Goal: Transaction & Acquisition: Subscribe to service/newsletter

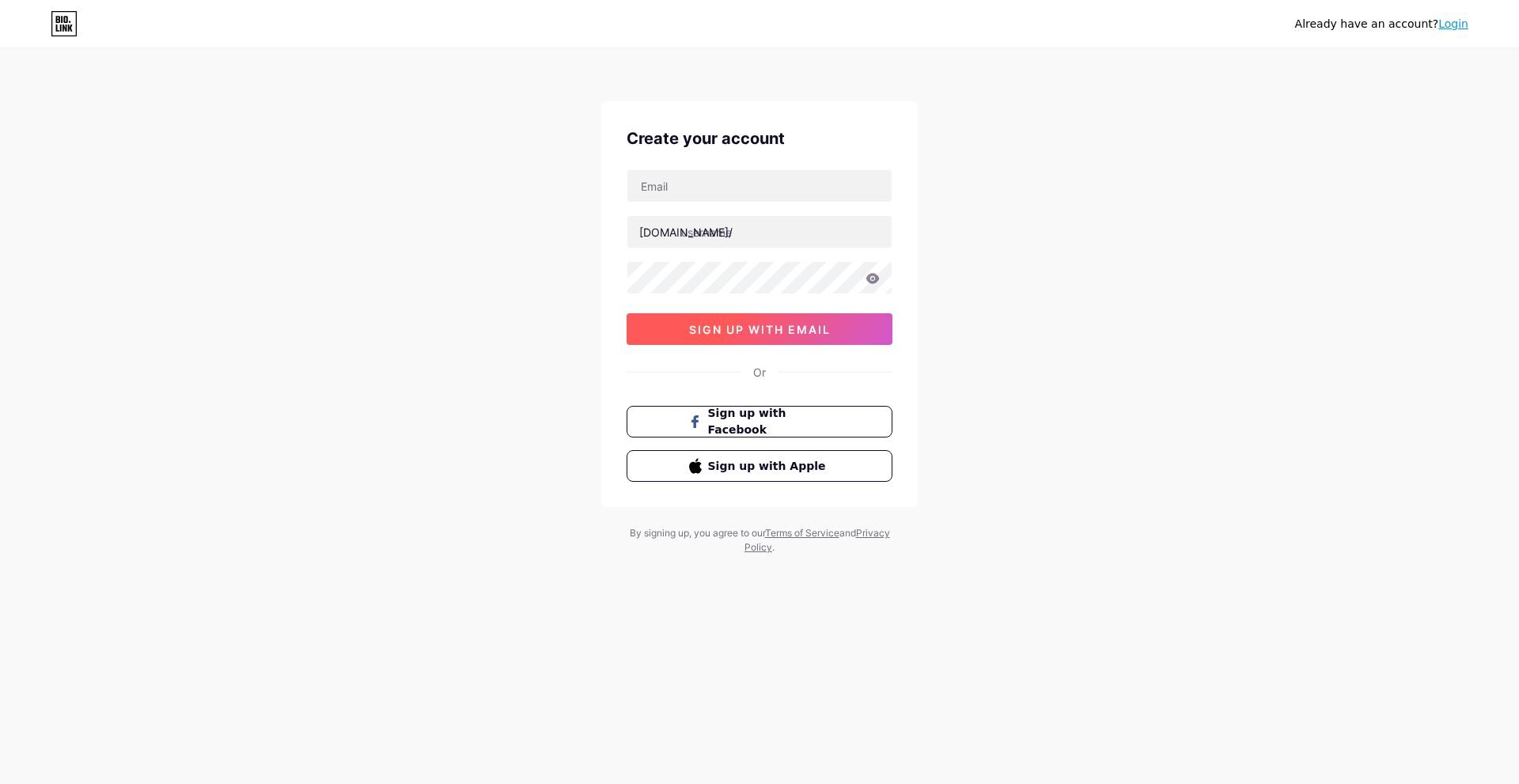
click at [829, 323] on span "sign up with email" at bounding box center [760, 329] width 142 height 13
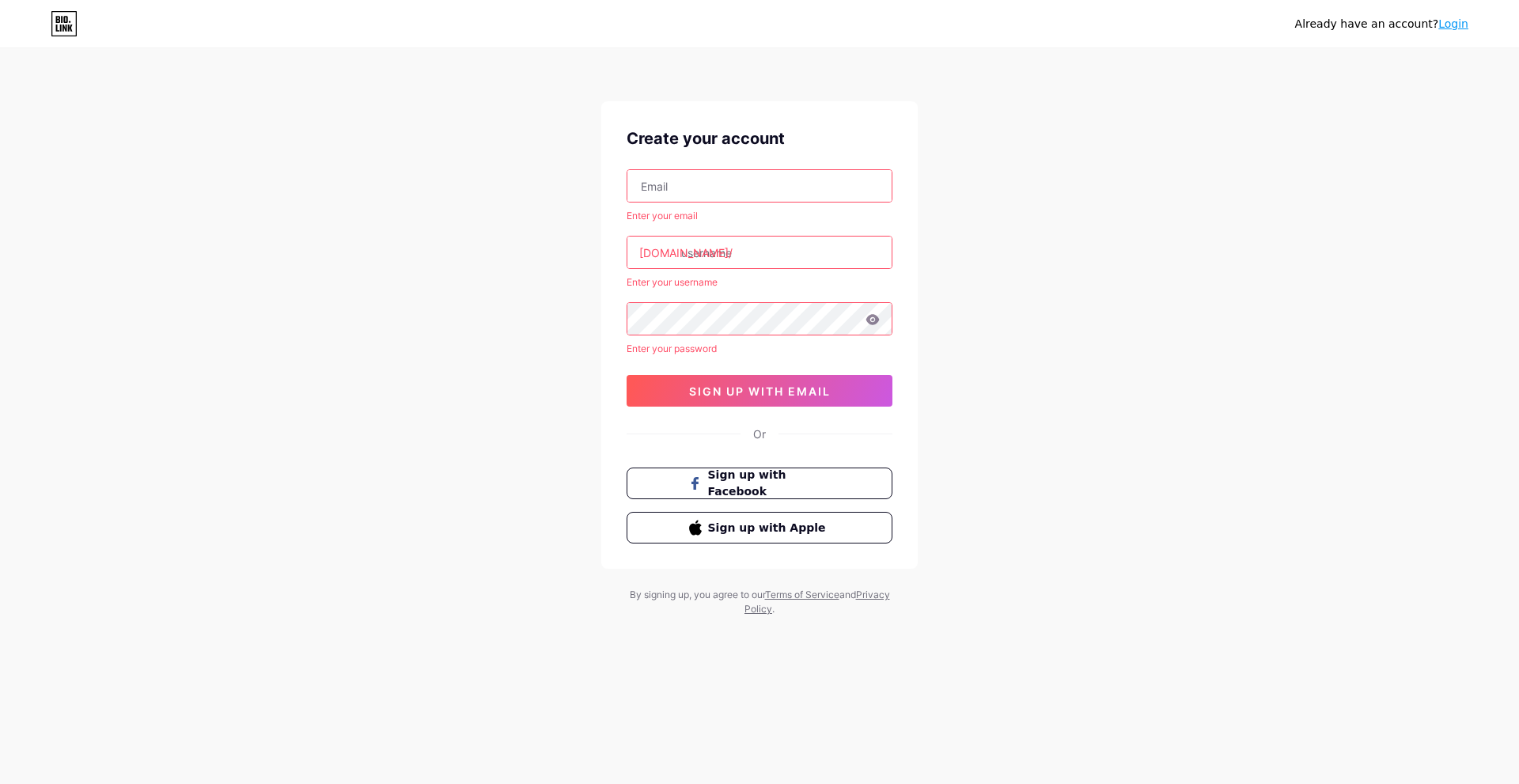
click at [715, 194] on input "text" at bounding box center [760, 186] width 265 height 31
type input "[EMAIL_ADDRESS][DOMAIN_NAME]"
click at [791, 251] on input "text" at bounding box center [760, 252] width 265 height 31
type input "s"
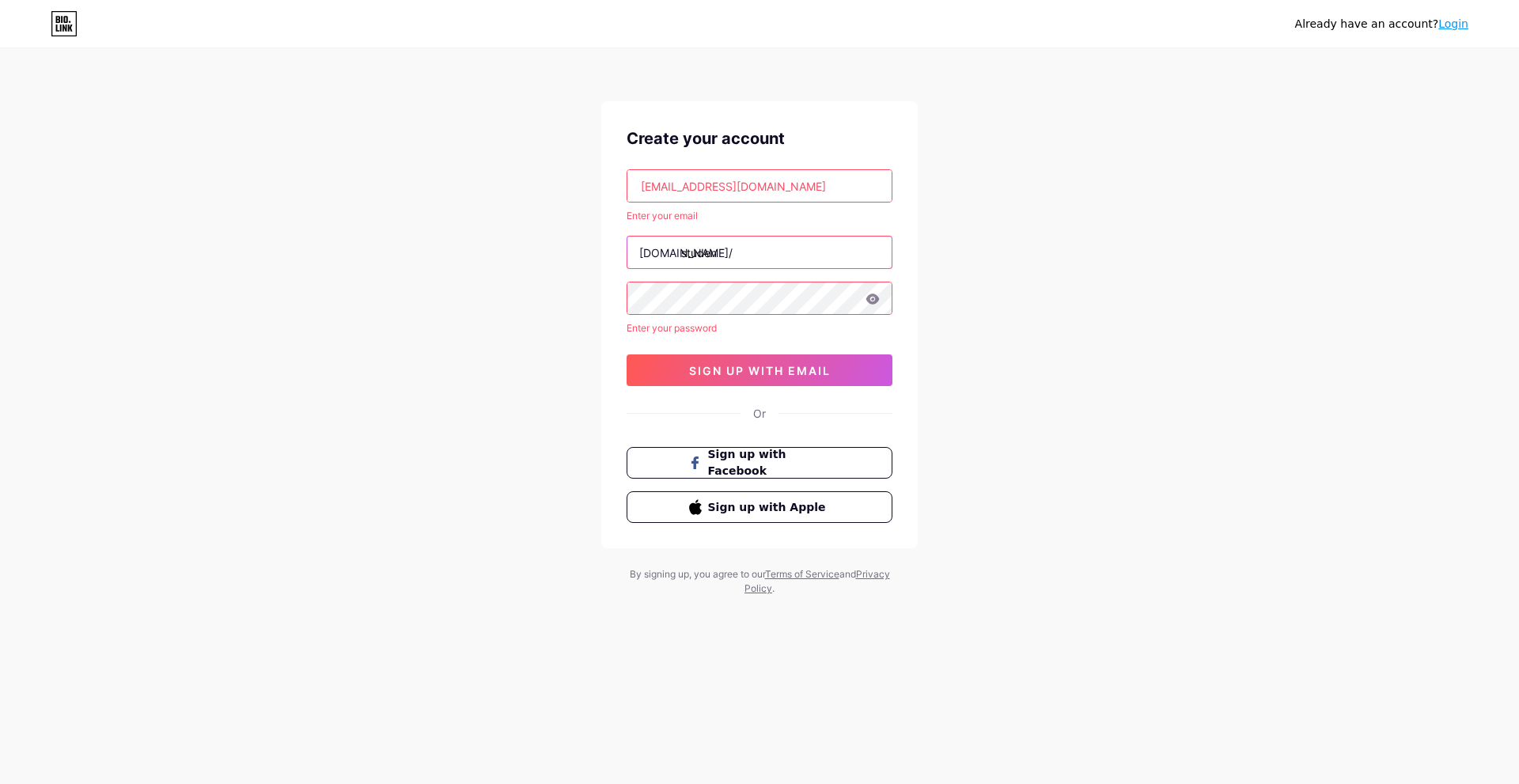
type input "studen"
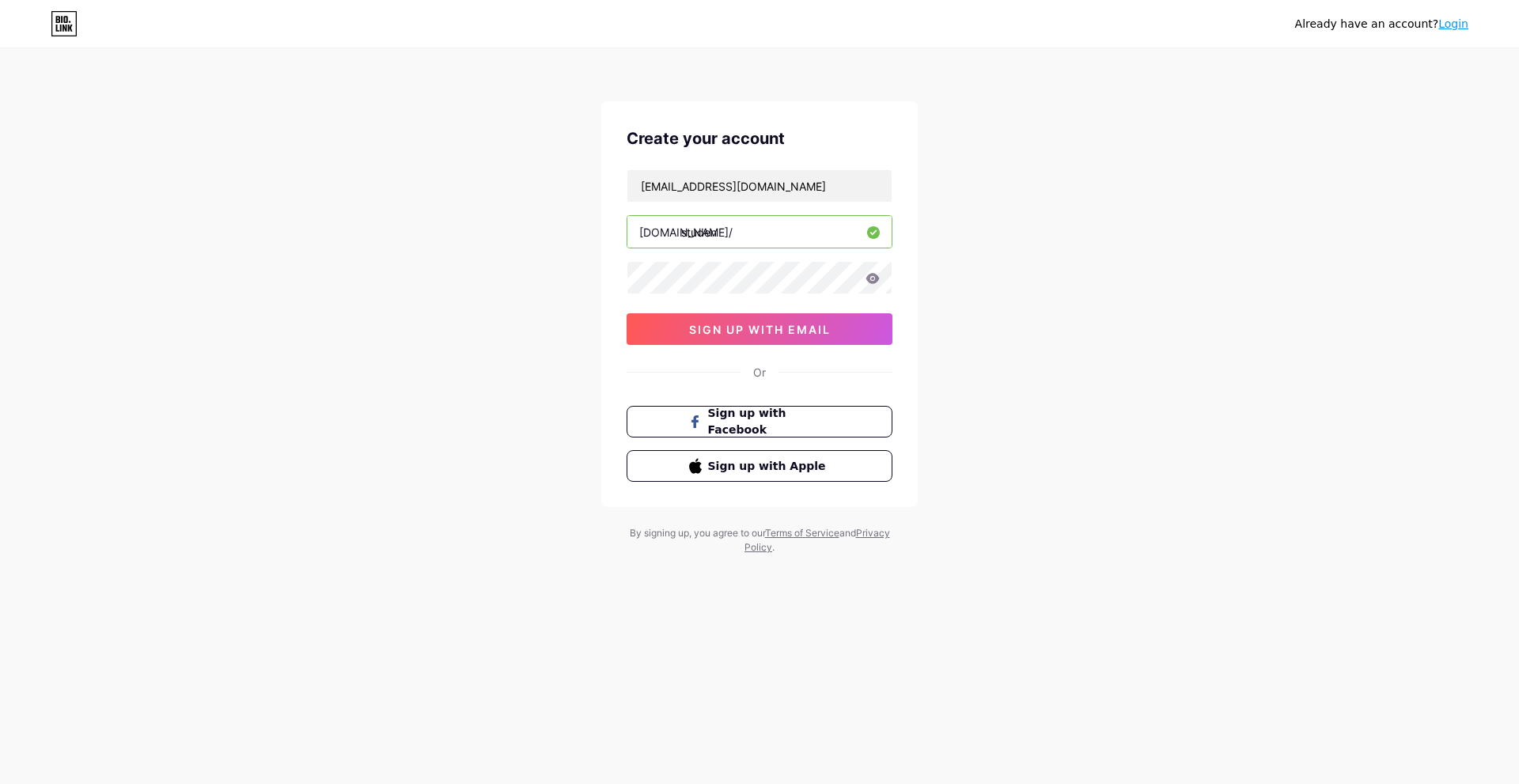
click at [772, 235] on input "studen" at bounding box center [760, 231] width 265 height 31
type input "studentlyblog"
click at [791, 318] on button "sign up with email" at bounding box center [760, 328] width 266 height 31
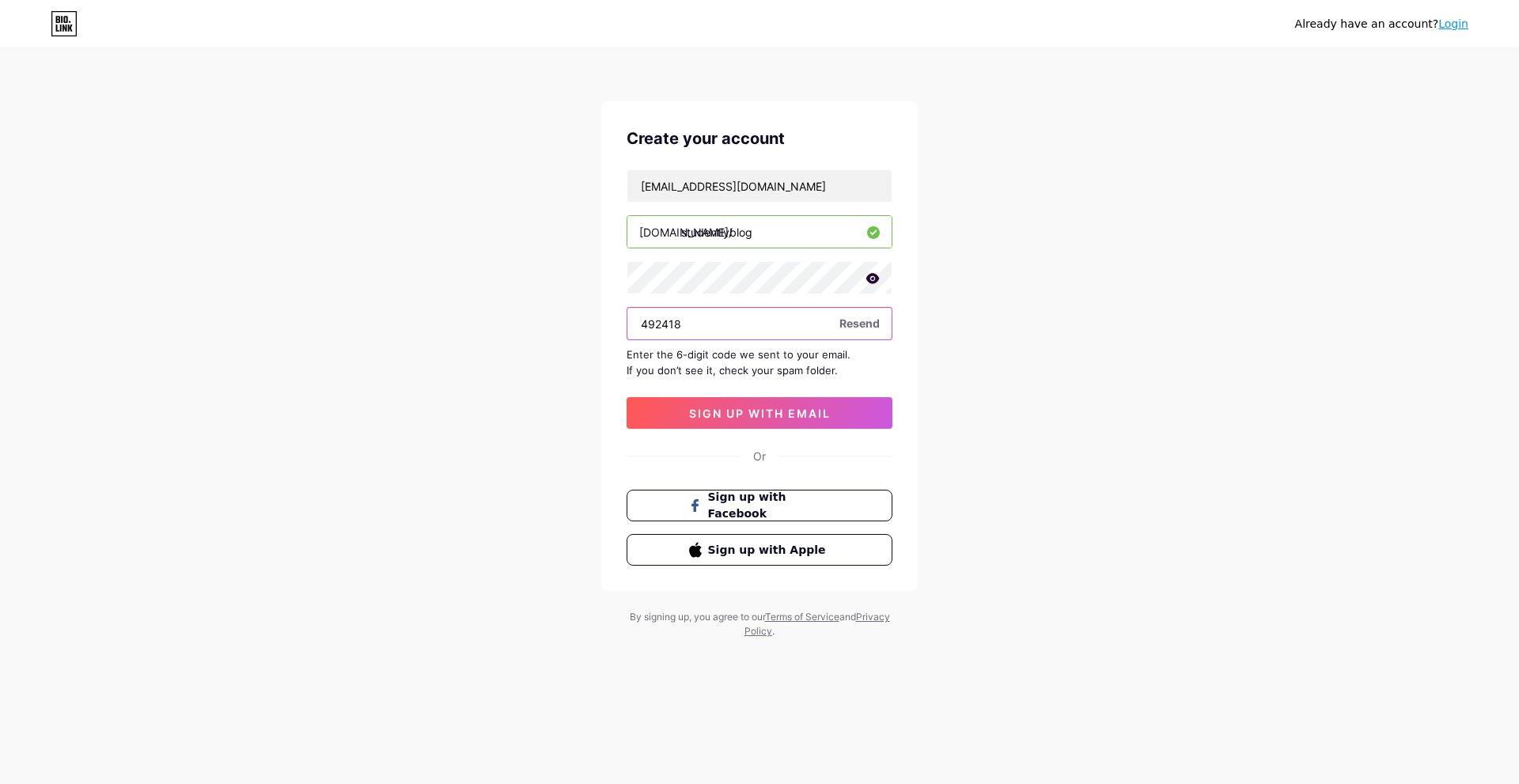
type input "492418"
click at [778, 409] on span "sign up with email" at bounding box center [760, 413] width 142 height 13
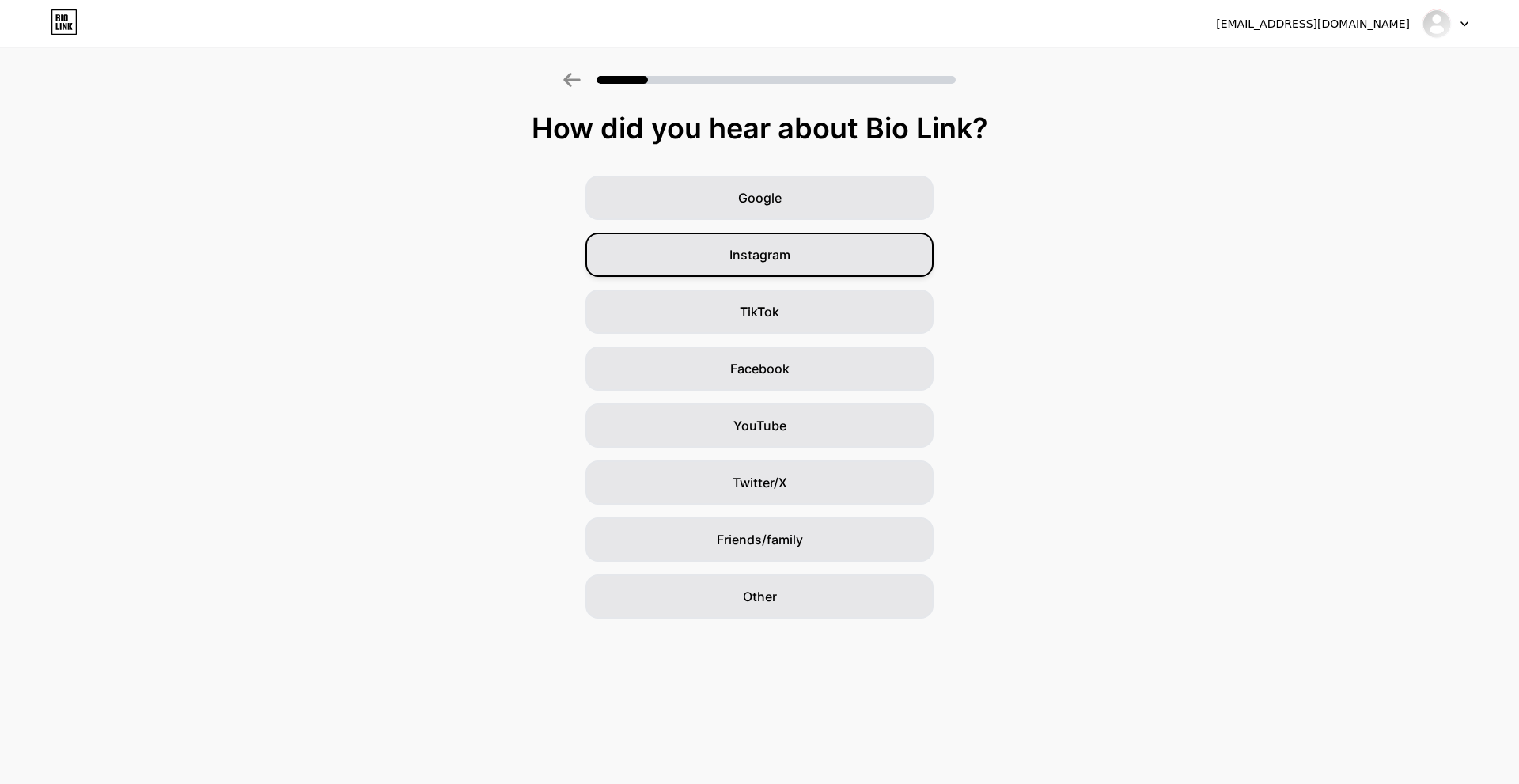
click at [848, 251] on div "Instagram" at bounding box center [760, 254] width 348 height 45
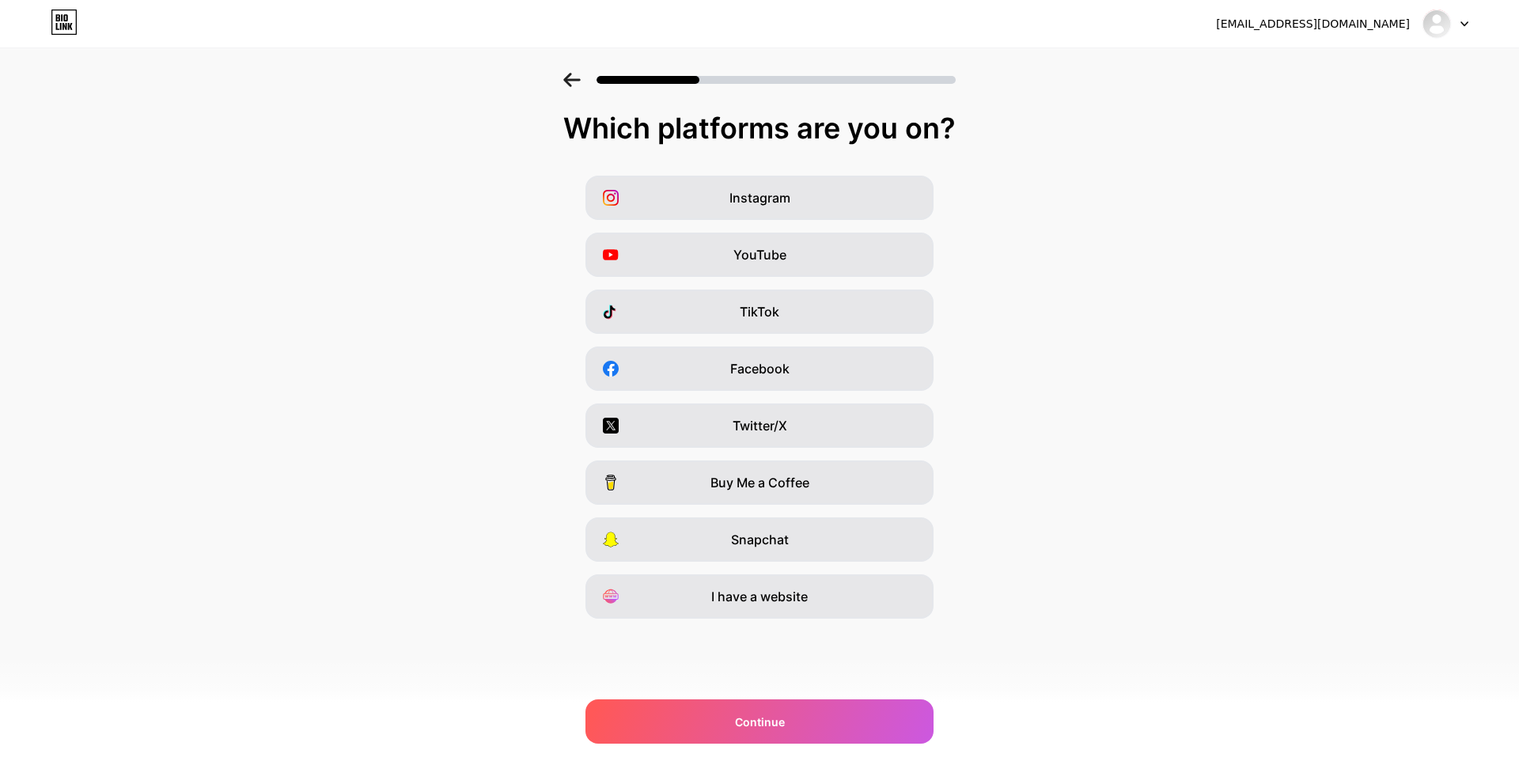
click at [835, 744] on div "[EMAIL_ADDRESS][DOMAIN_NAME] Logout Link Copied Which platforms are you on? Ins…" at bounding box center [760, 392] width 1519 height 784
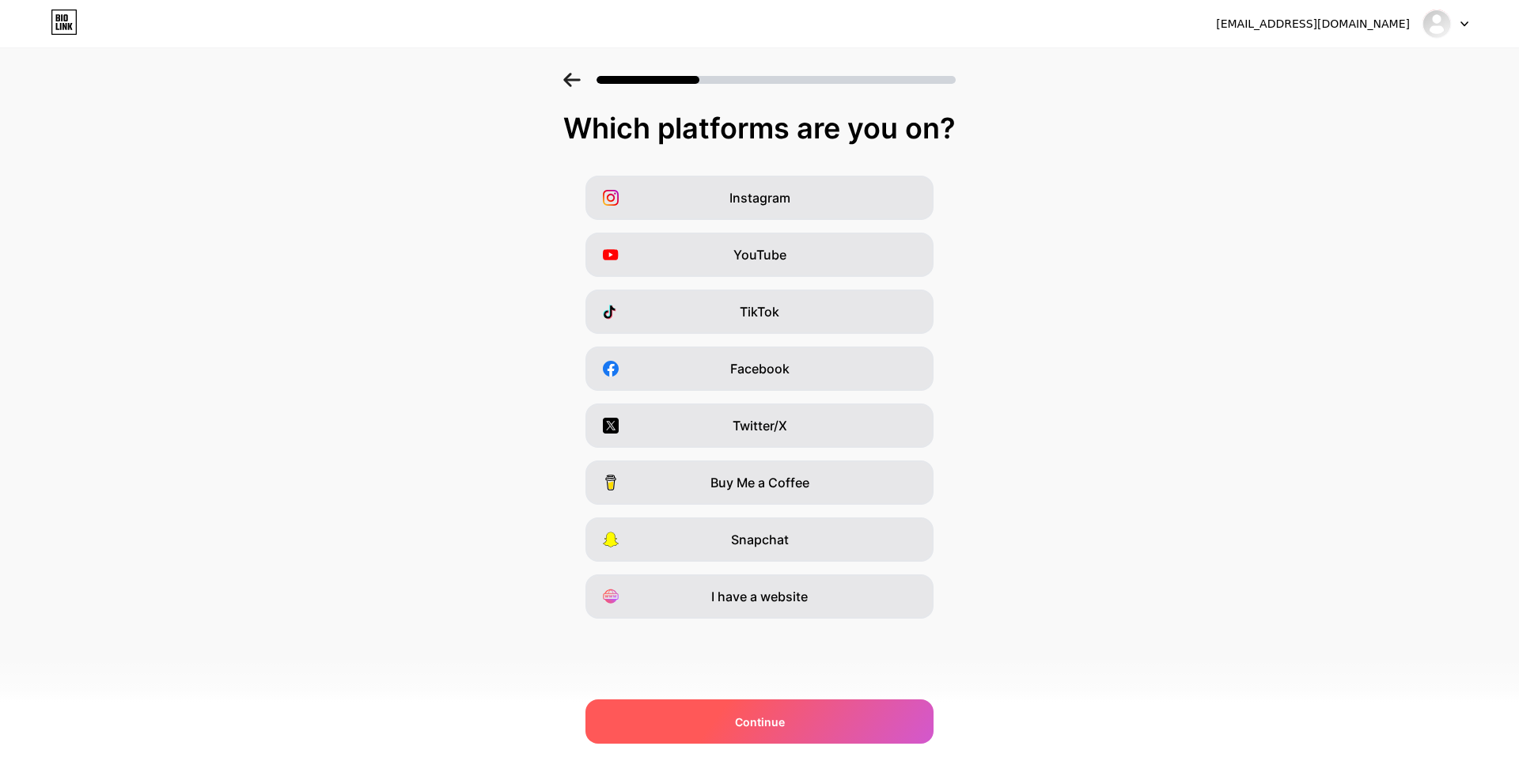
click at [825, 725] on div "Continue" at bounding box center [760, 721] width 348 height 45
click at [812, 720] on div "Continue" at bounding box center [760, 721] width 348 height 45
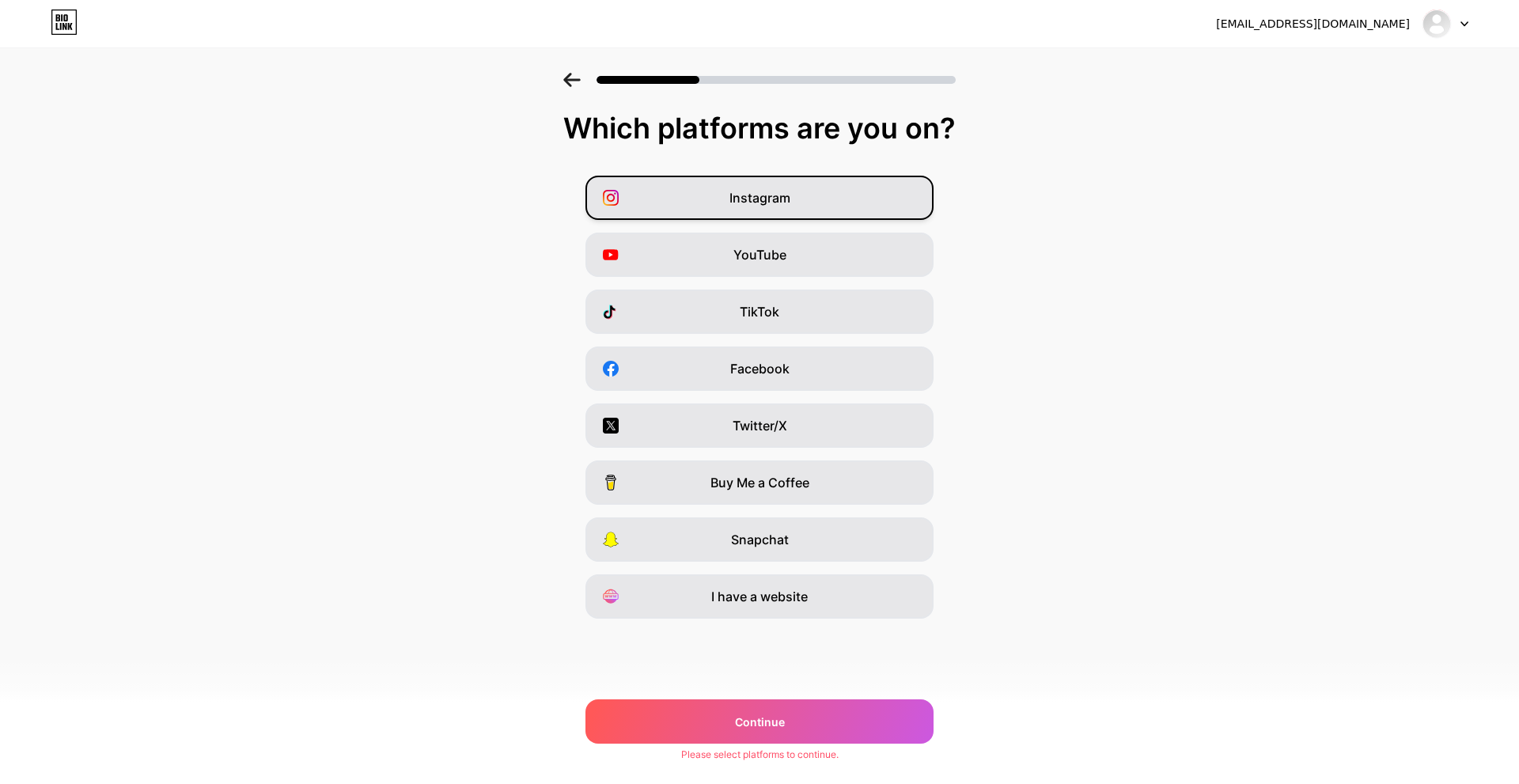
click at [765, 205] on span "Instagram" at bounding box center [760, 198] width 61 height 19
click at [789, 744] on div "[EMAIL_ADDRESS][DOMAIN_NAME] Logout Link Copied Which platforms are you on? Ins…" at bounding box center [760, 392] width 1519 height 784
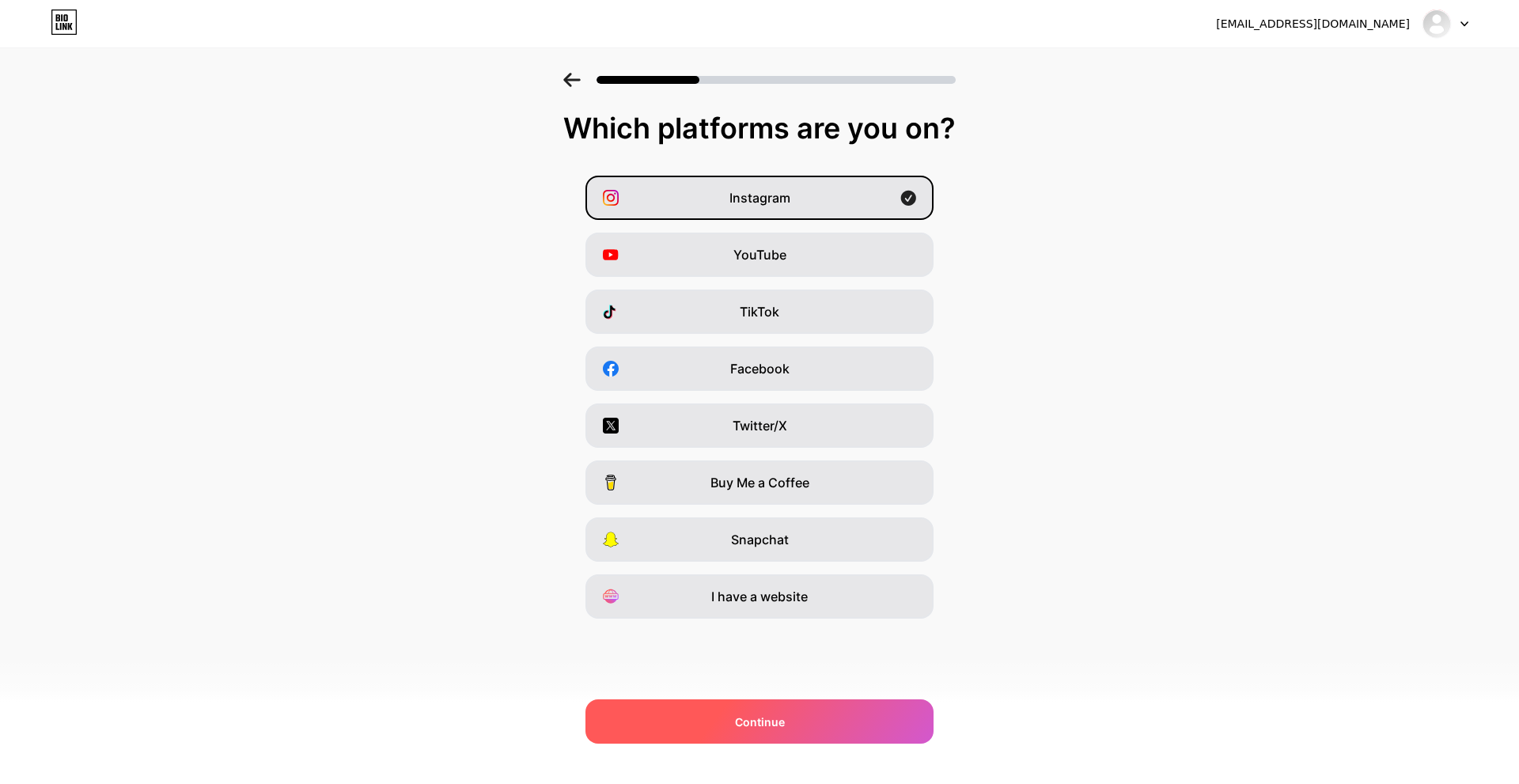
click at [804, 725] on div "Continue" at bounding box center [760, 721] width 348 height 45
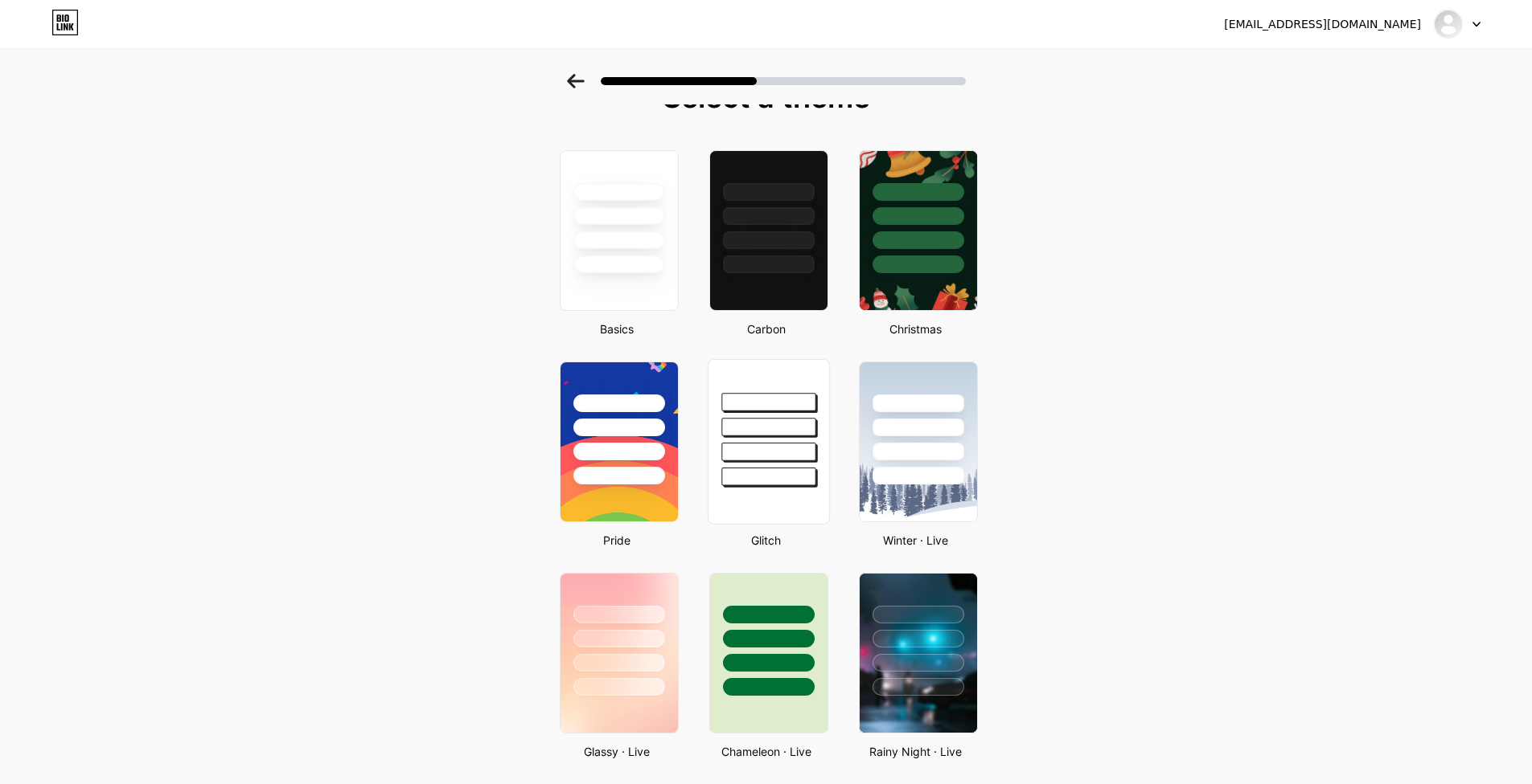
scroll to position [32, 0]
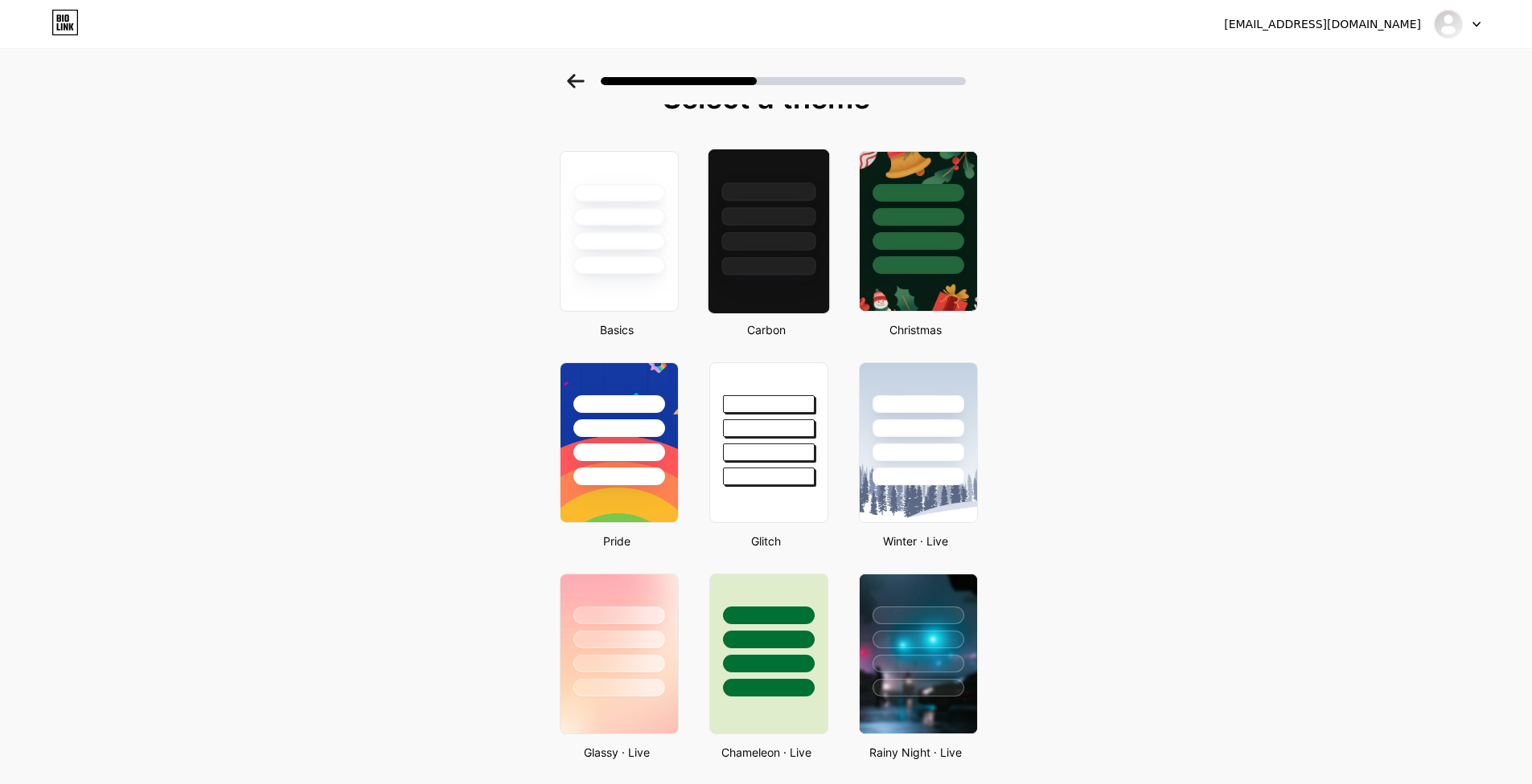
click at [802, 272] on div at bounding box center [768, 266] width 94 height 18
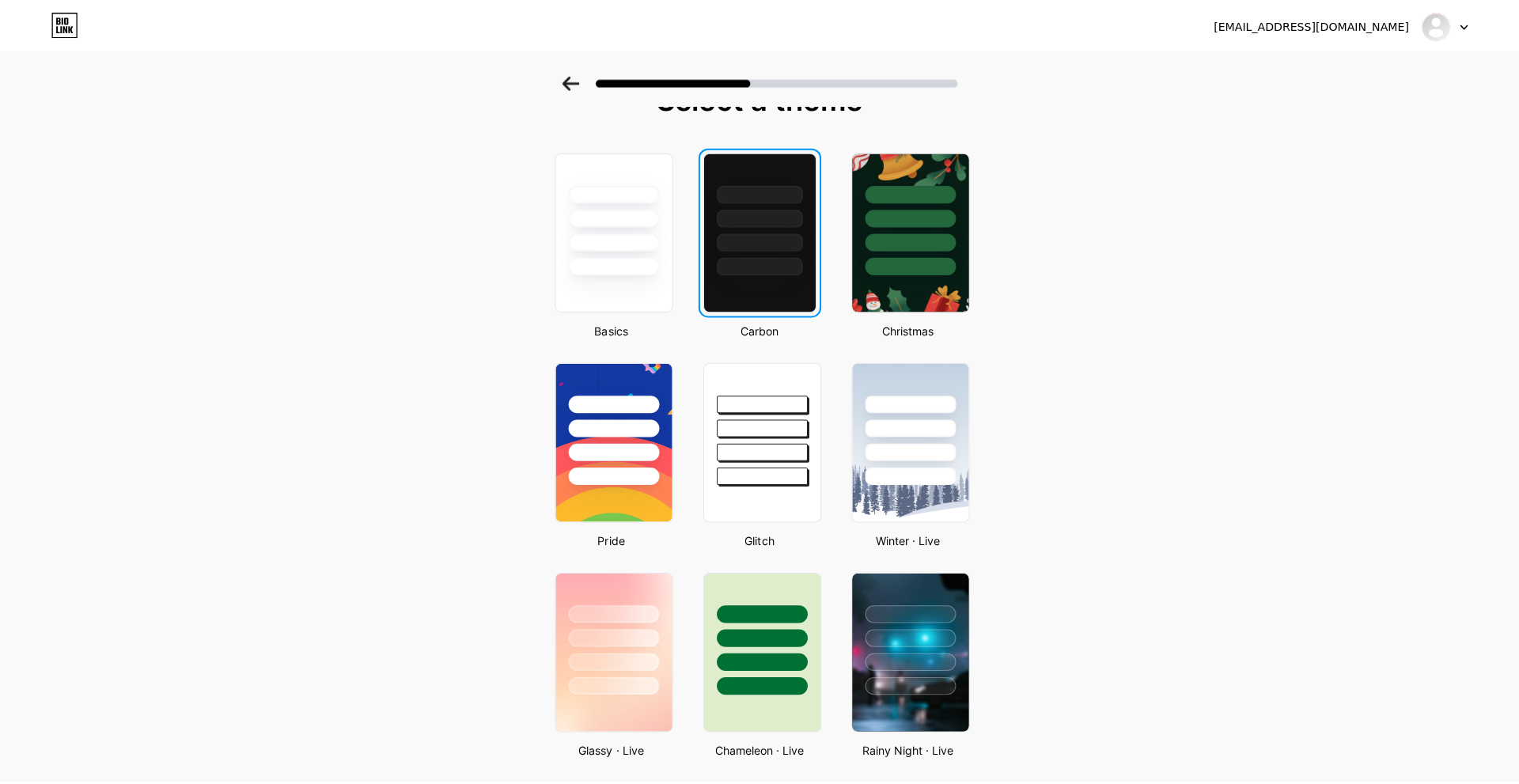
scroll to position [0, 0]
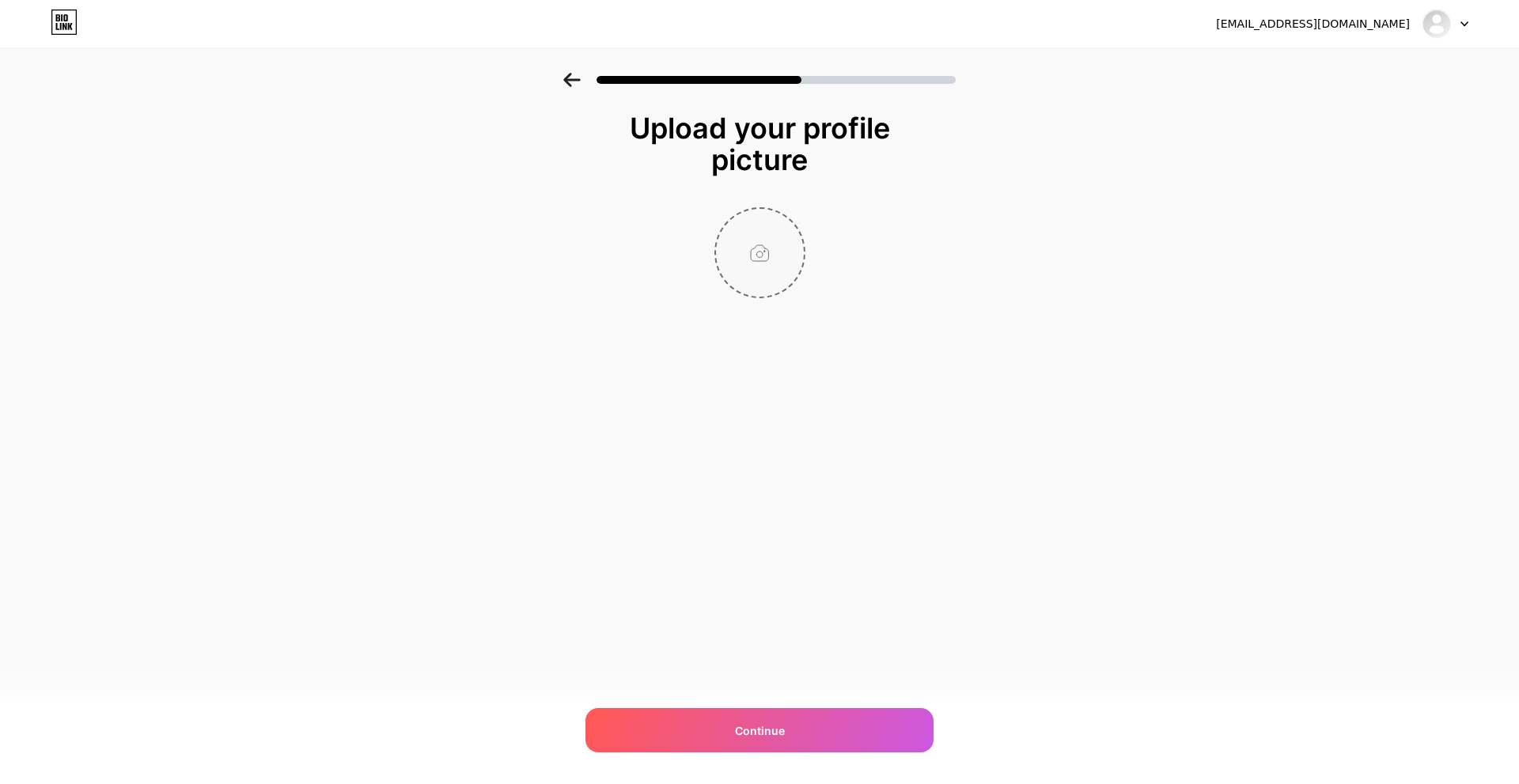
click at [769, 270] on input "file" at bounding box center [760, 253] width 88 height 88
type input "C:\fakepath\WhatsApp Image [DATE] 09.31.25_e506bdb0.jpg"
click at [668, 732] on div "Continue" at bounding box center [760, 730] width 348 height 45
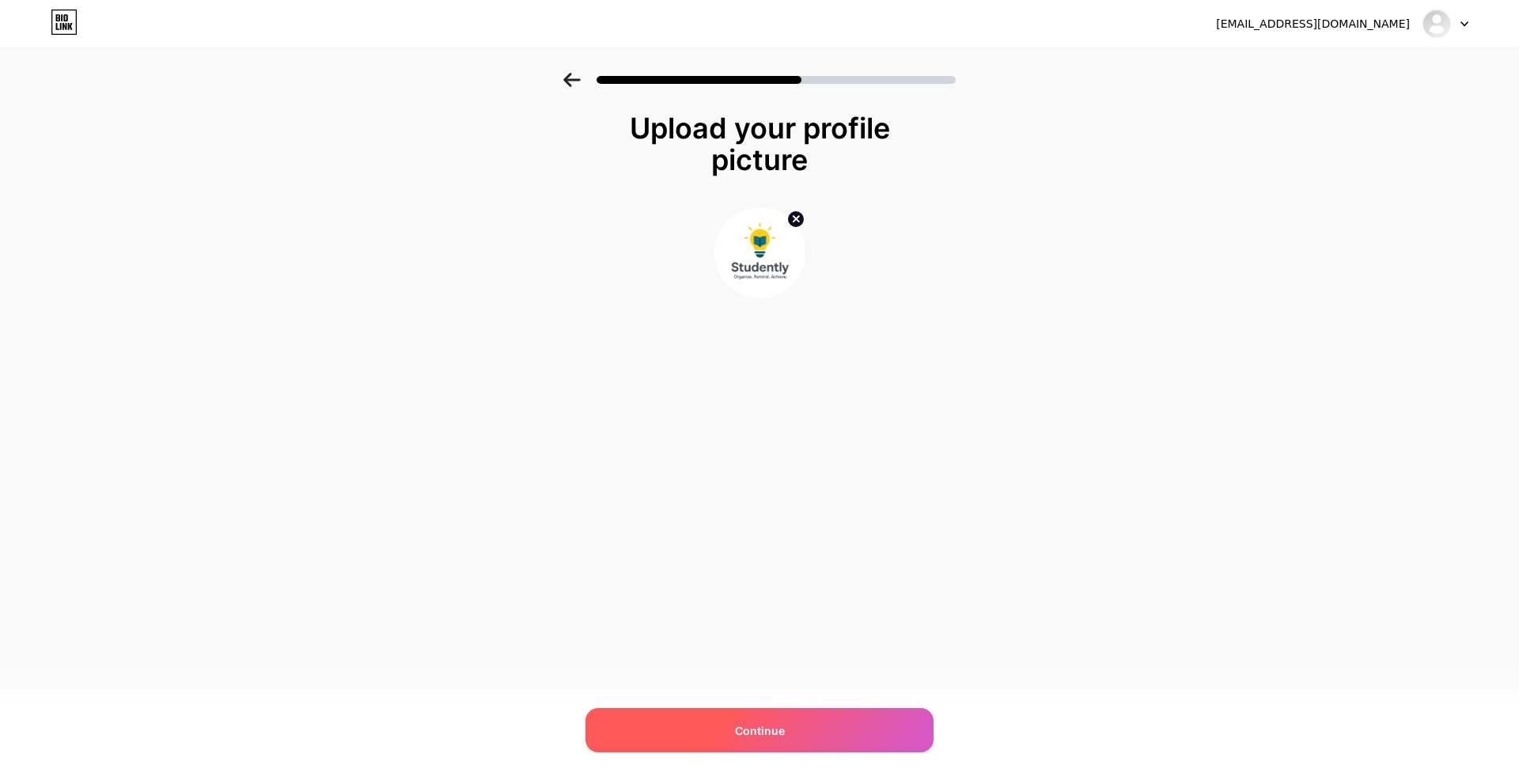
click at [668, 732] on div "Continue" at bounding box center [760, 730] width 348 height 45
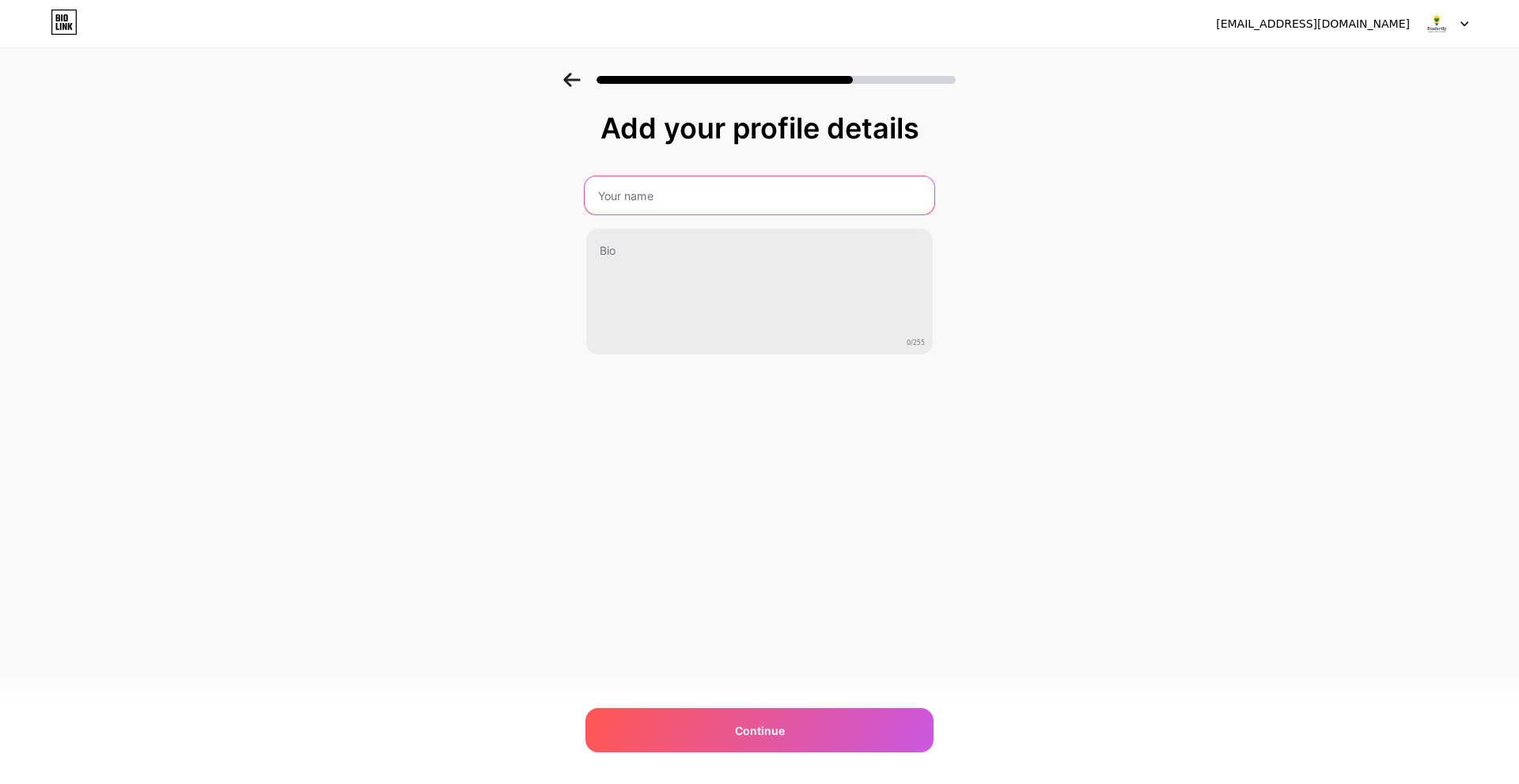
click at [851, 193] on input "text" at bounding box center [759, 195] width 349 height 38
type input "Studently"
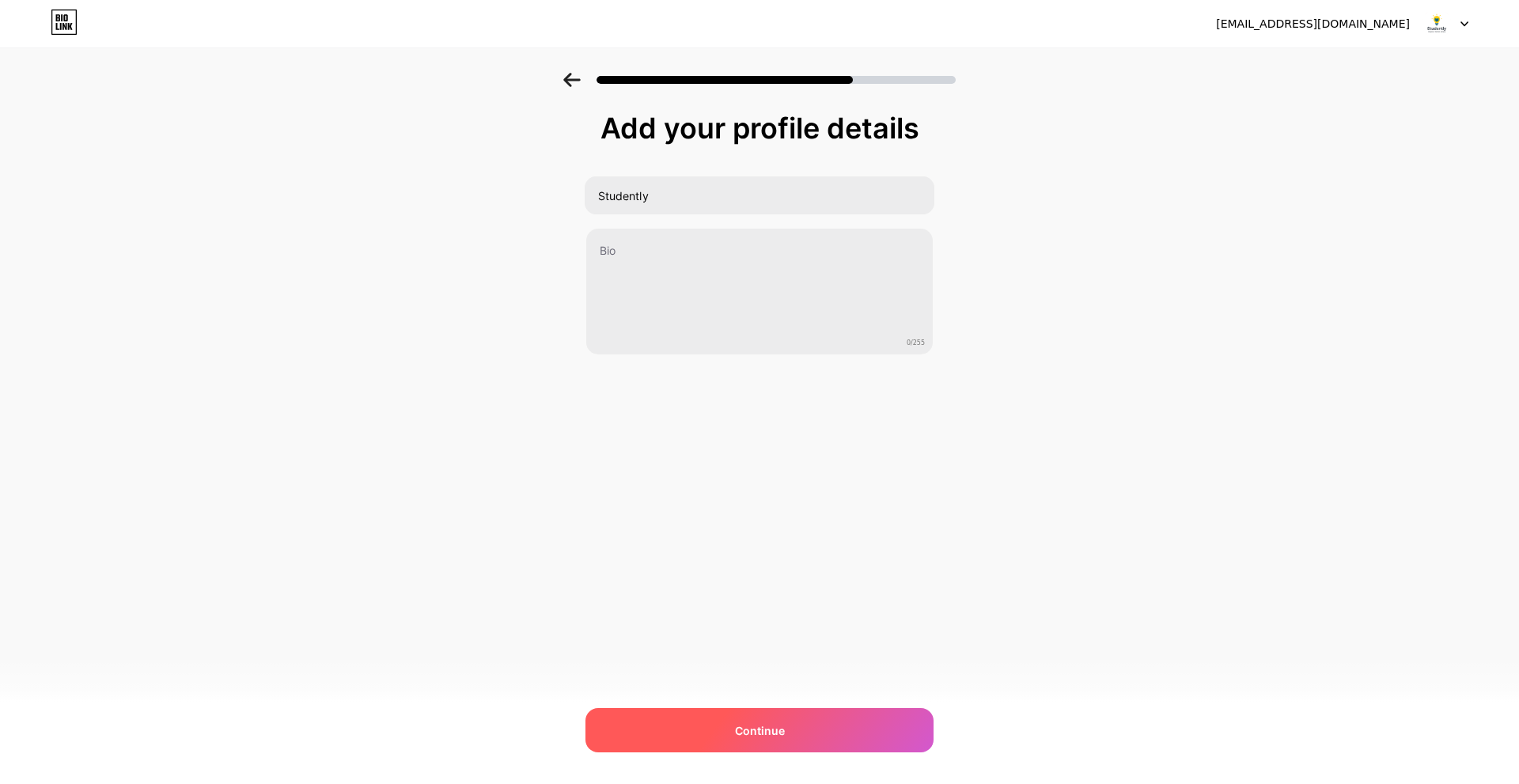
click at [800, 727] on div "Continue" at bounding box center [760, 730] width 348 height 45
